Goal: Find contact information

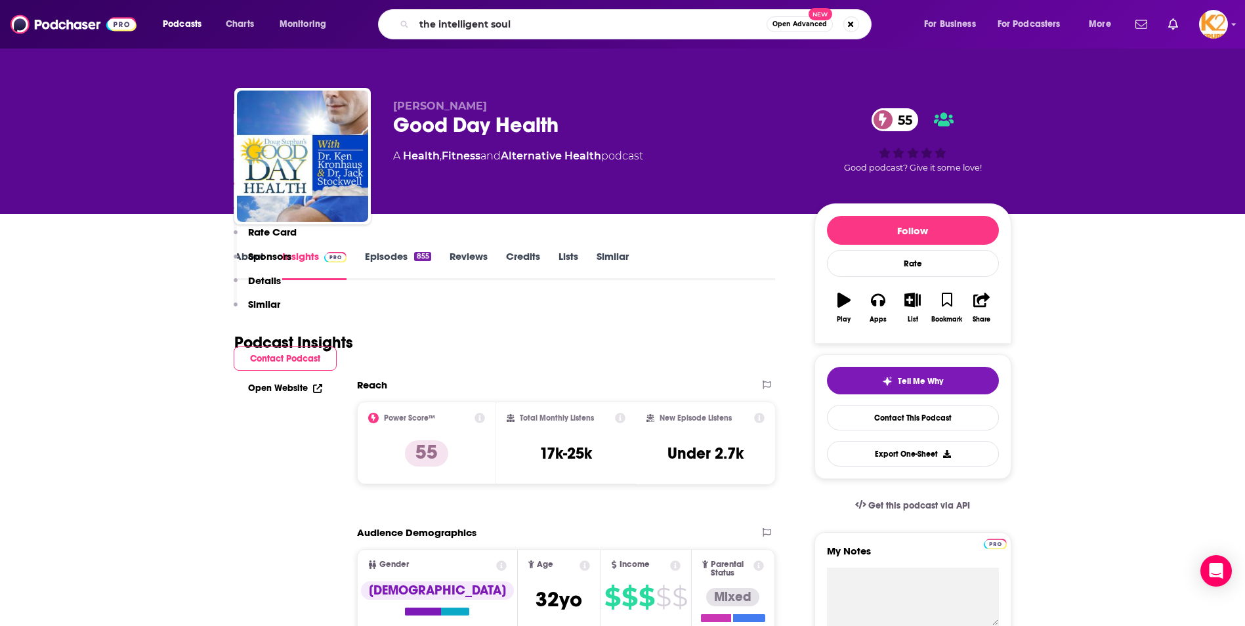
scroll to position [1055, 0]
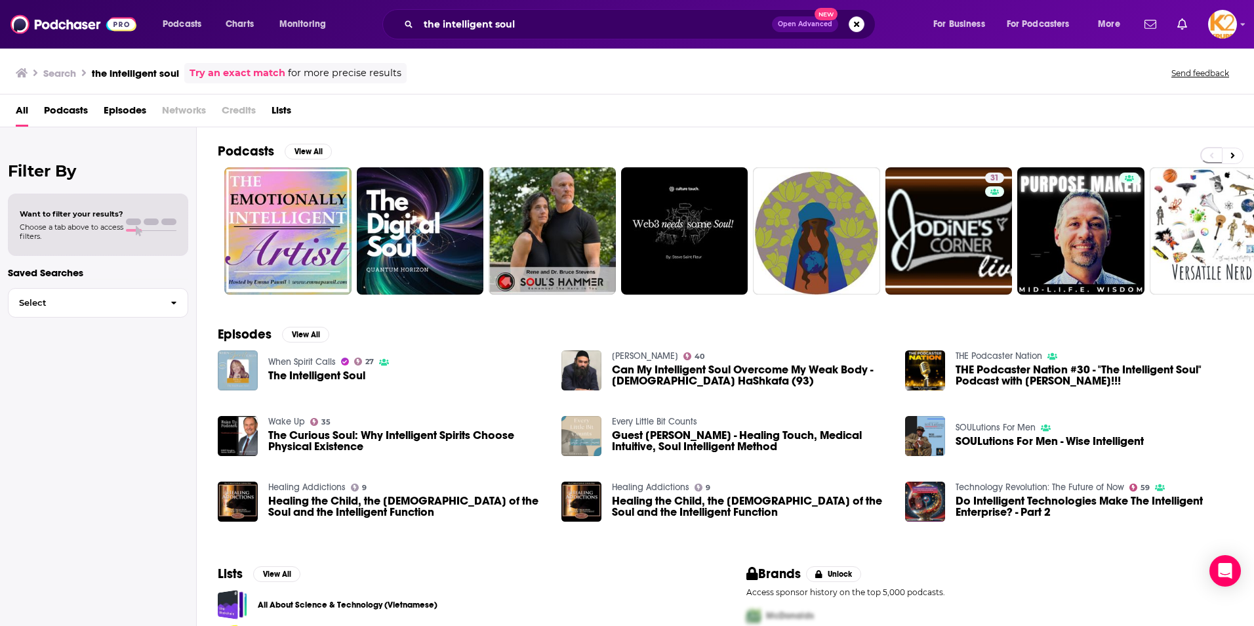
click at [343, 381] on span "The Intelligent Soul" at bounding box center [316, 375] width 97 height 11
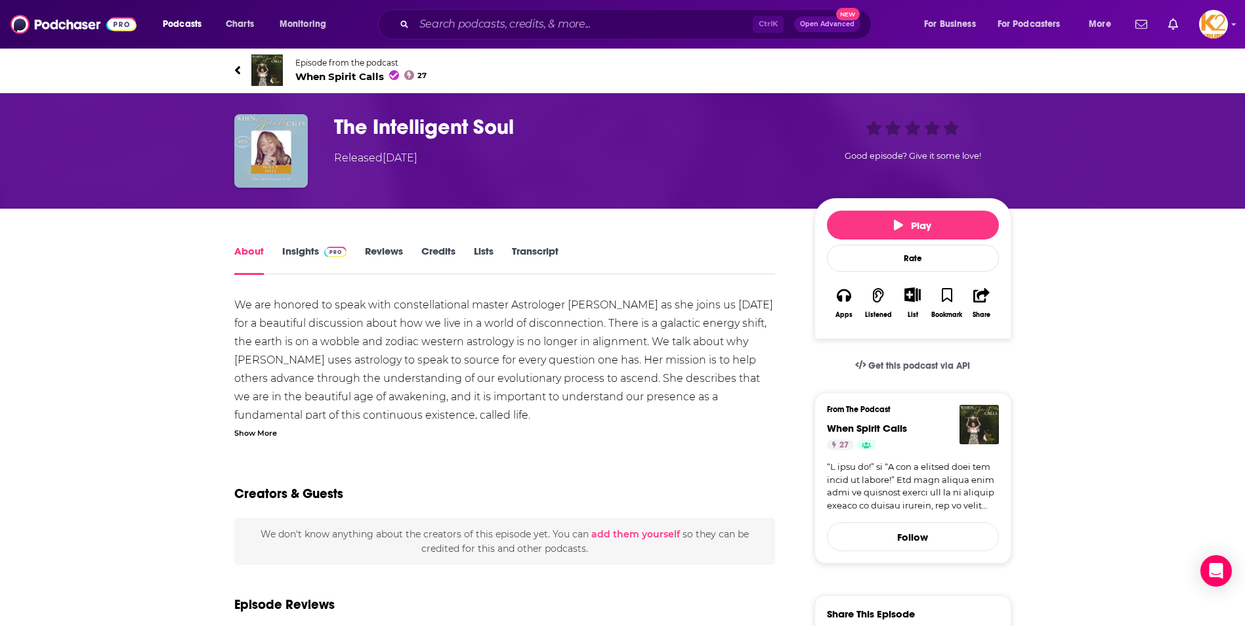
click at [300, 254] on link "Insights" at bounding box center [314, 260] width 65 height 30
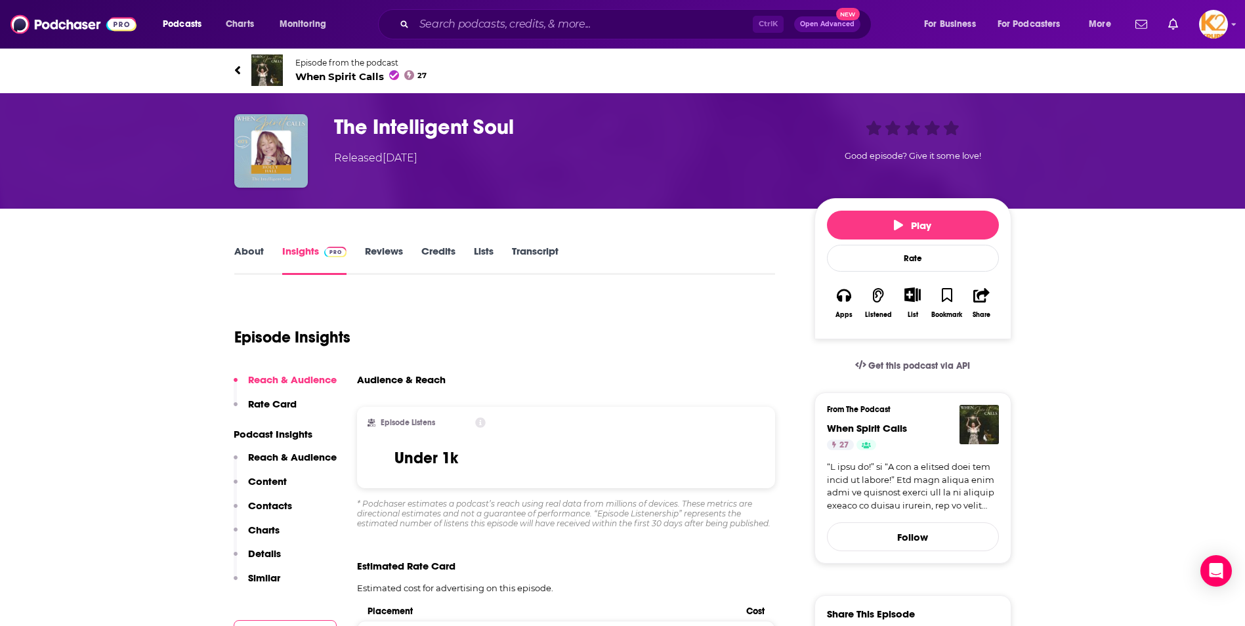
click at [257, 253] on link "About" at bounding box center [249, 260] width 30 height 30
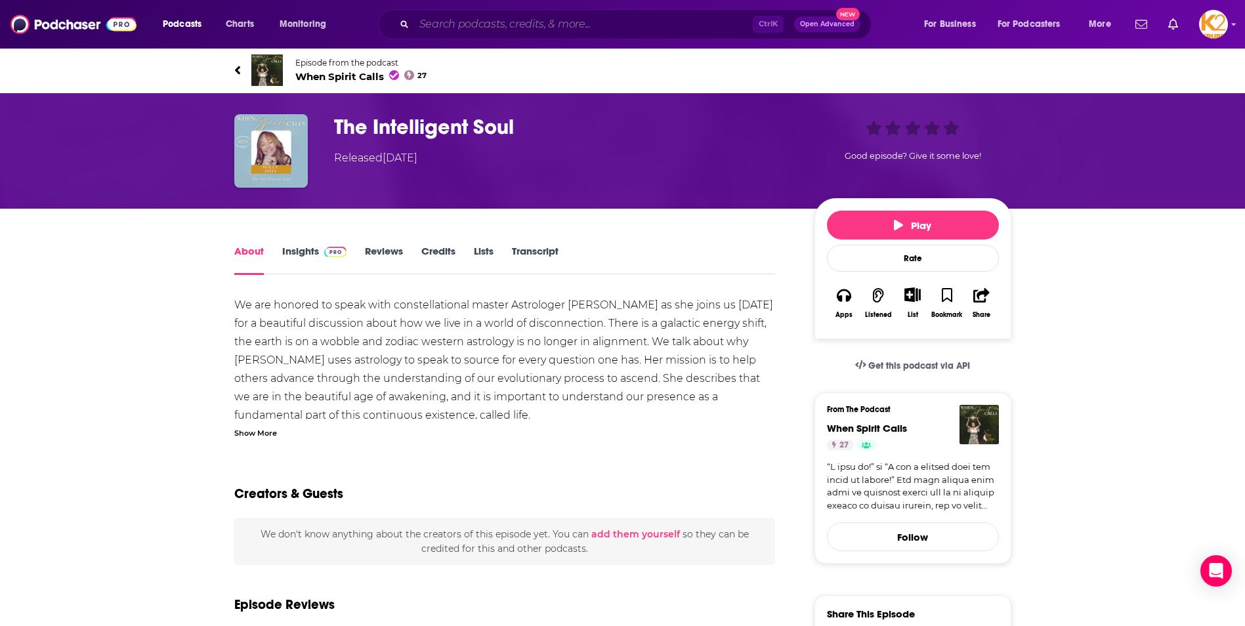
click at [440, 24] on input "Search podcasts, credits, & more..." at bounding box center [583, 24] width 339 height 21
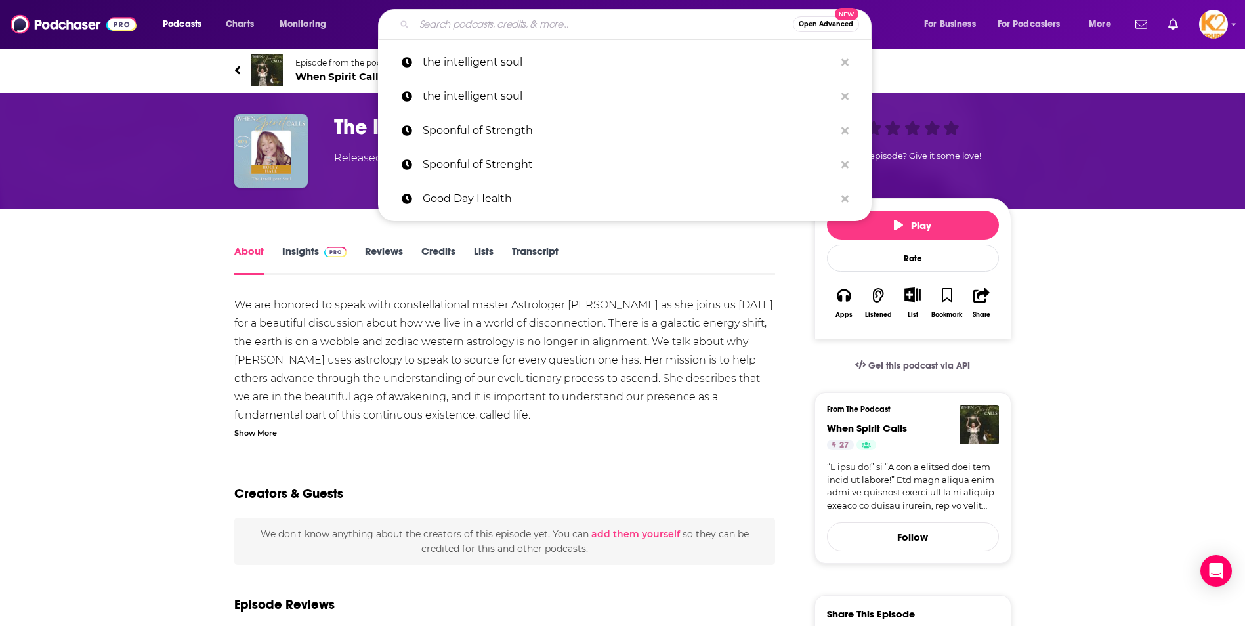
paste input "The [PERSON_NAME] Podcast"
type input "The [PERSON_NAME] Podcast"
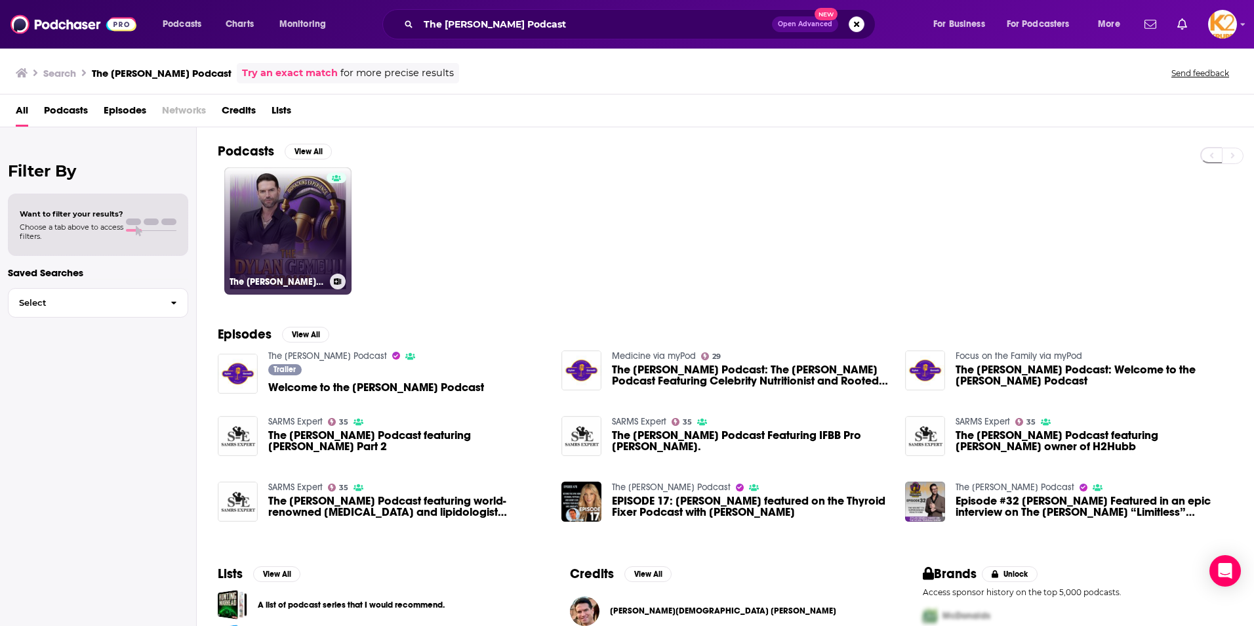
click at [309, 269] on link "The [PERSON_NAME] Podcast" at bounding box center [287, 230] width 127 height 127
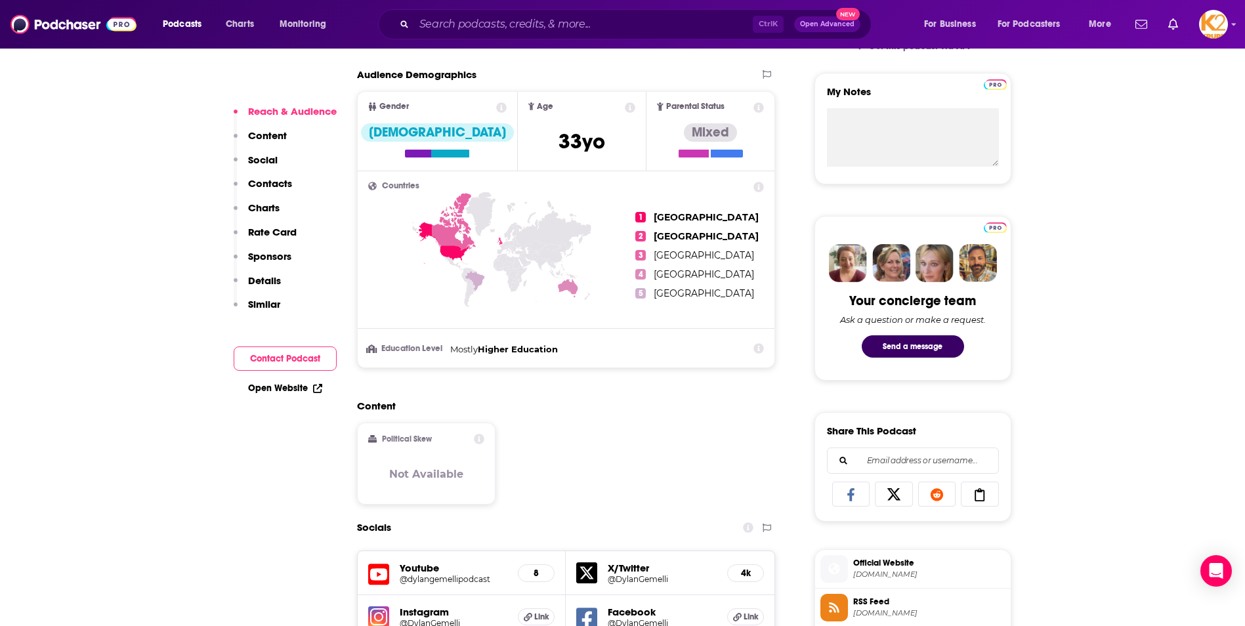
click at [267, 190] on p "Contacts" at bounding box center [270, 183] width 44 height 12
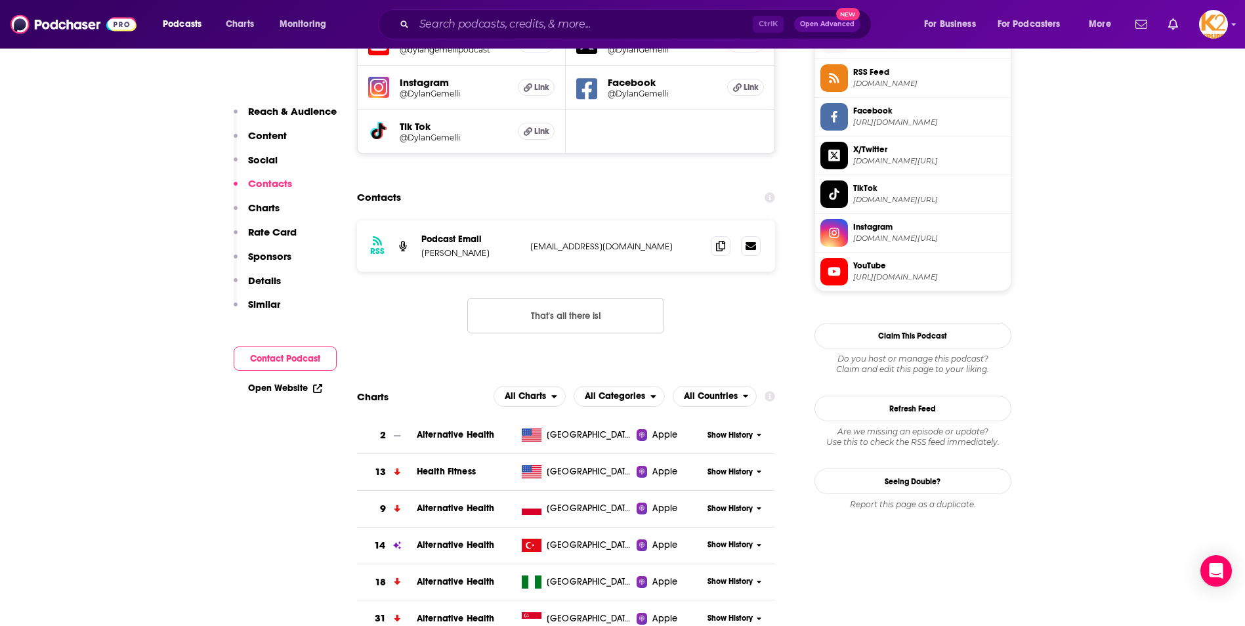
scroll to position [991, 0]
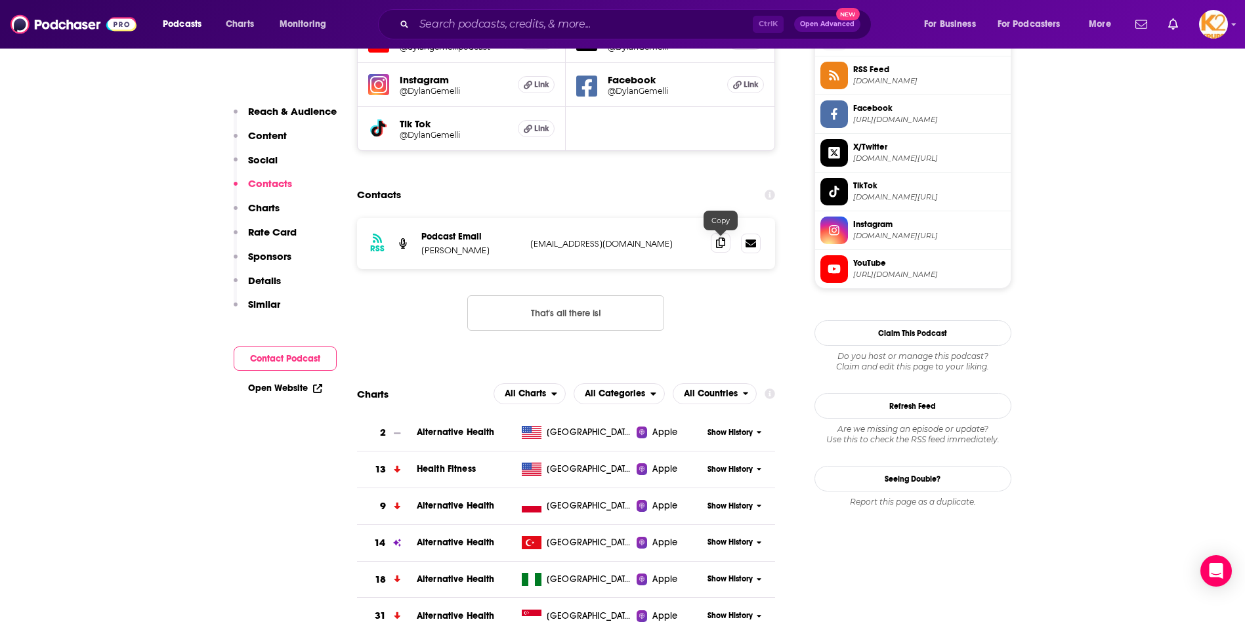
click at [720, 238] on span at bounding box center [721, 243] width 20 height 20
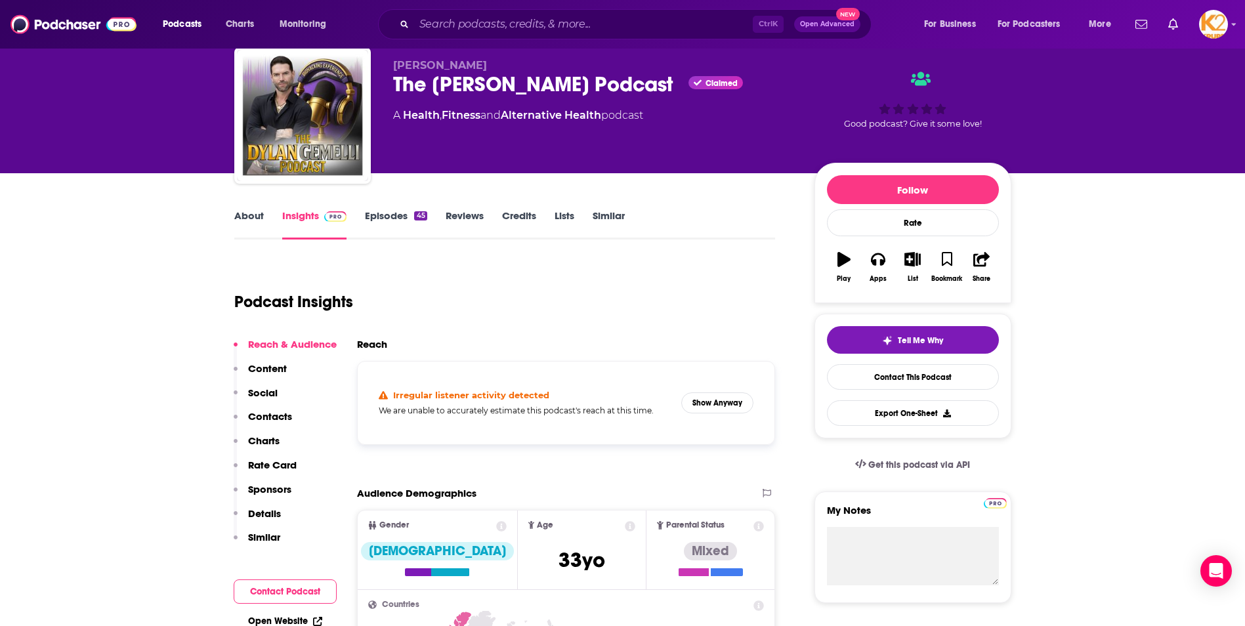
scroll to position [0, 0]
